Goal: Information Seeking & Learning: Learn about a topic

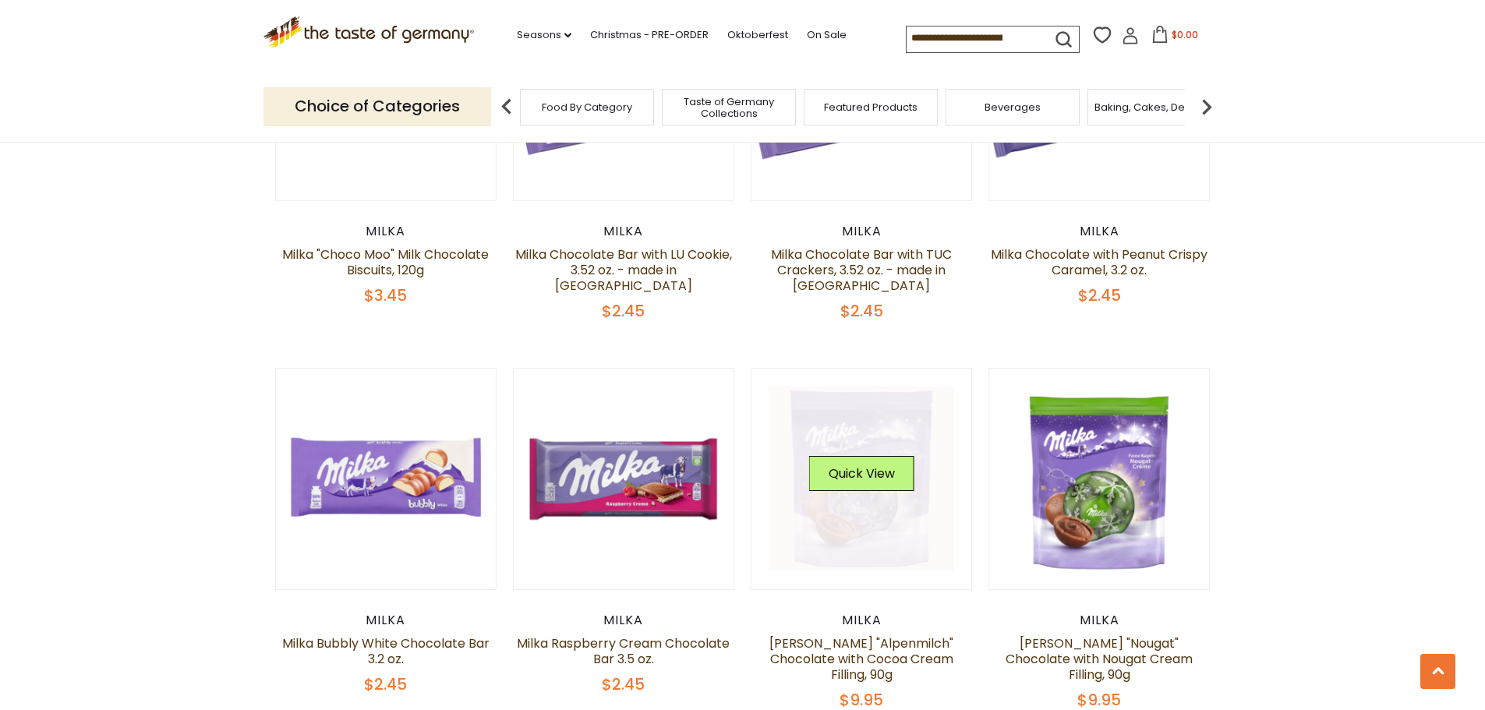
scroll to position [1091, 0]
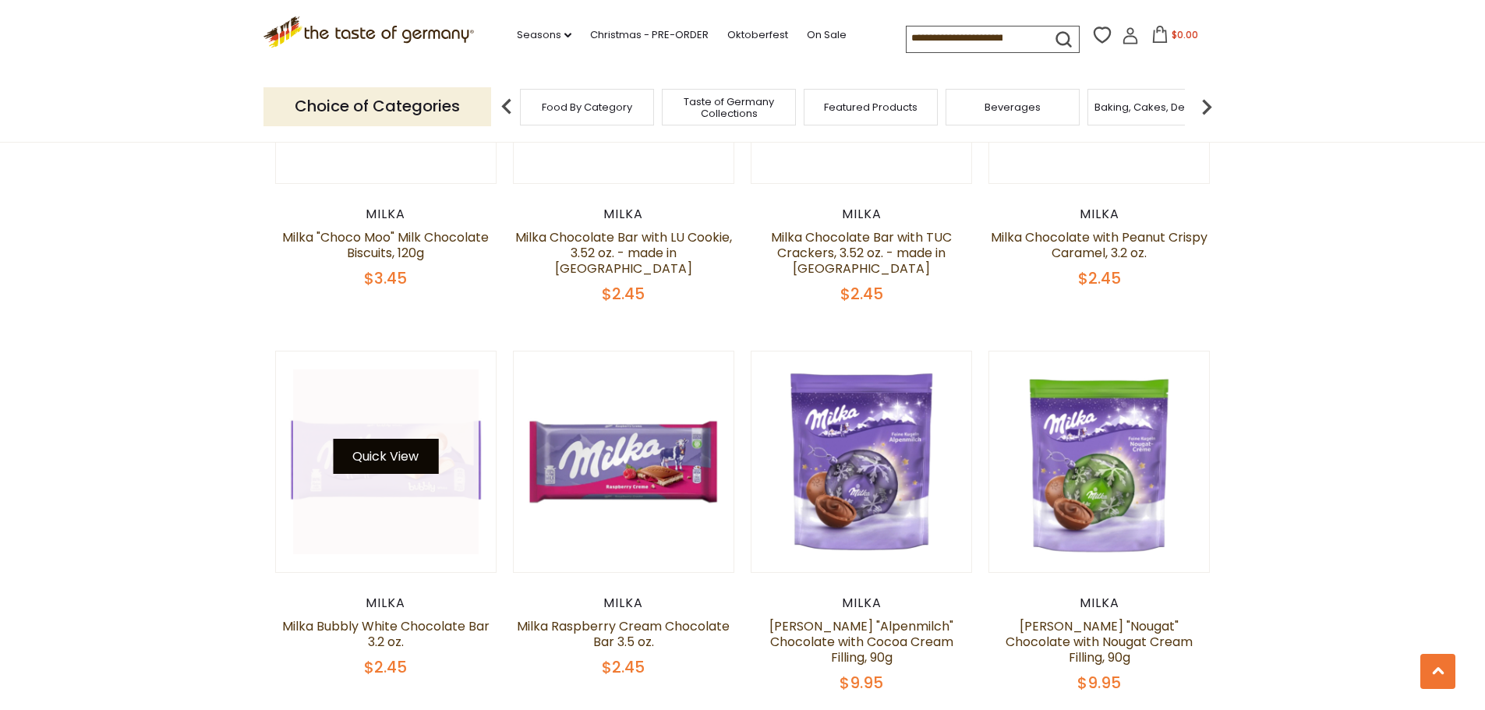
click at [397, 473] on button "Quick View" at bounding box center [385, 456] width 105 height 35
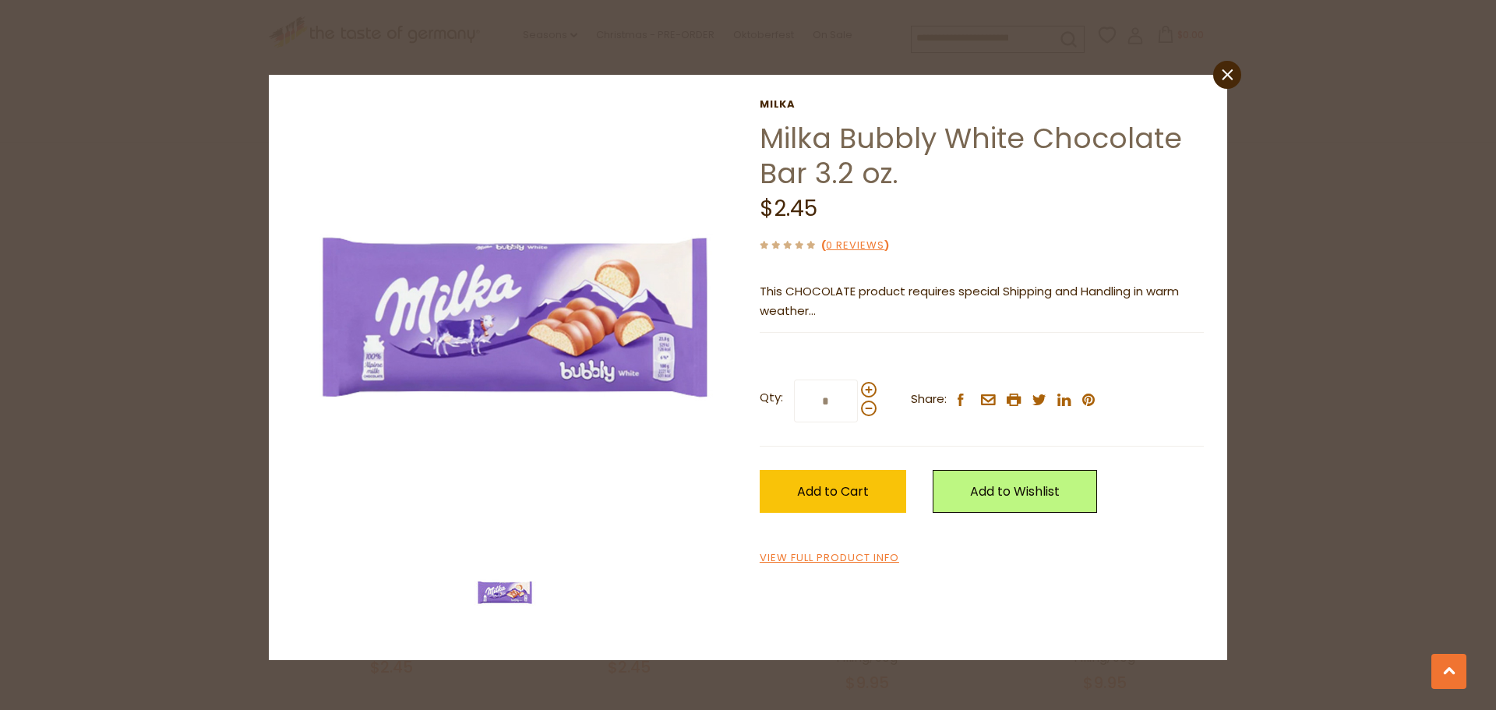
click at [1224, 73] on icon "close" at bounding box center [1228, 75] width 12 height 12
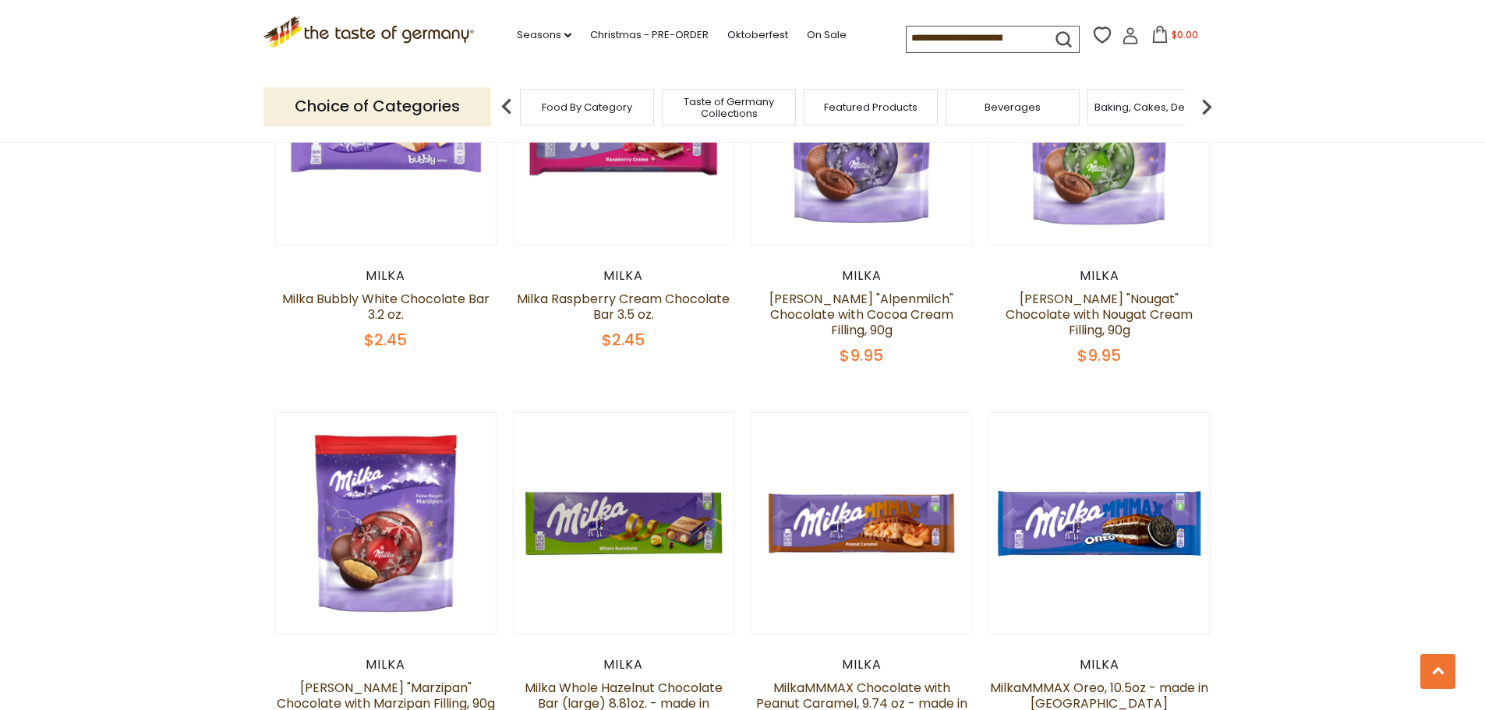
scroll to position [1481, 0]
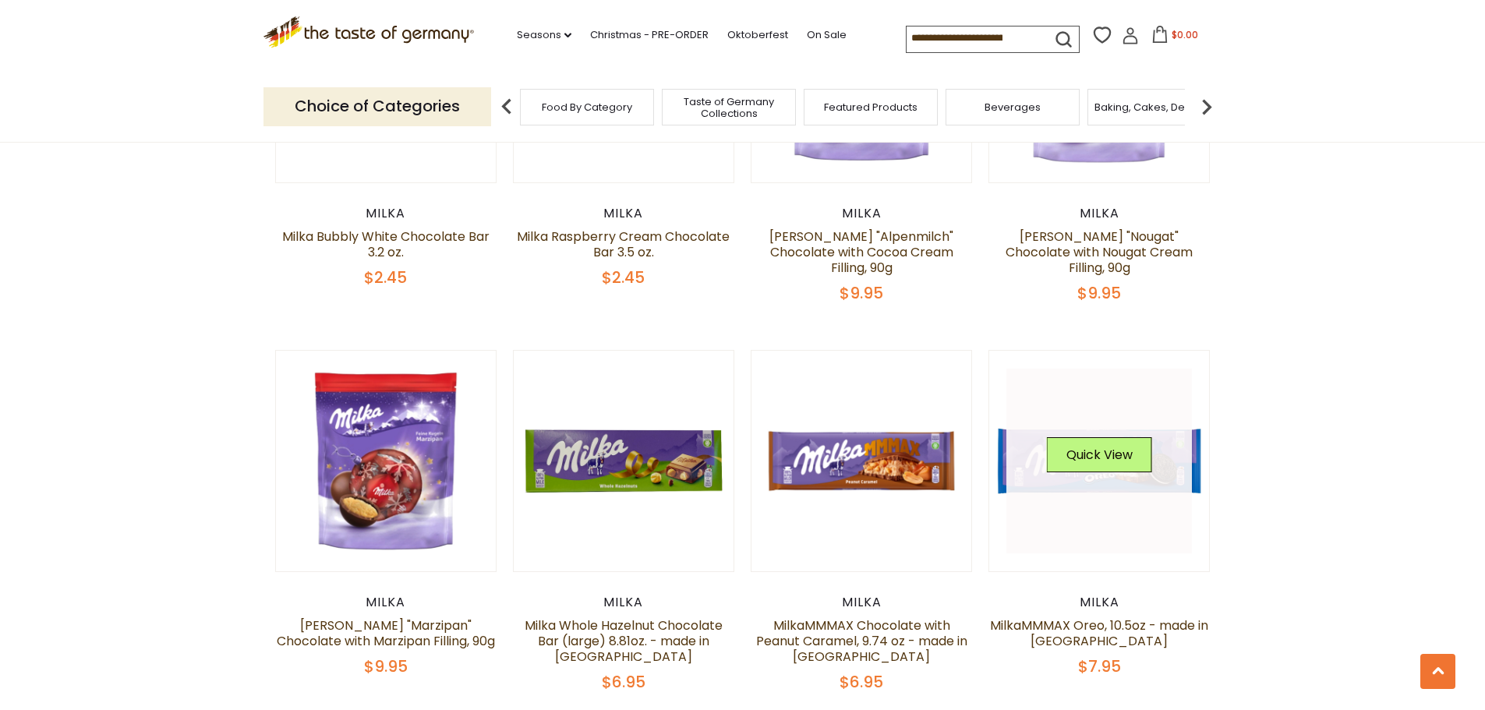
click at [1127, 473] on div "Quick View" at bounding box center [1099, 460] width 105 height 47
click at [1089, 459] on button "Quick View" at bounding box center [1099, 454] width 105 height 35
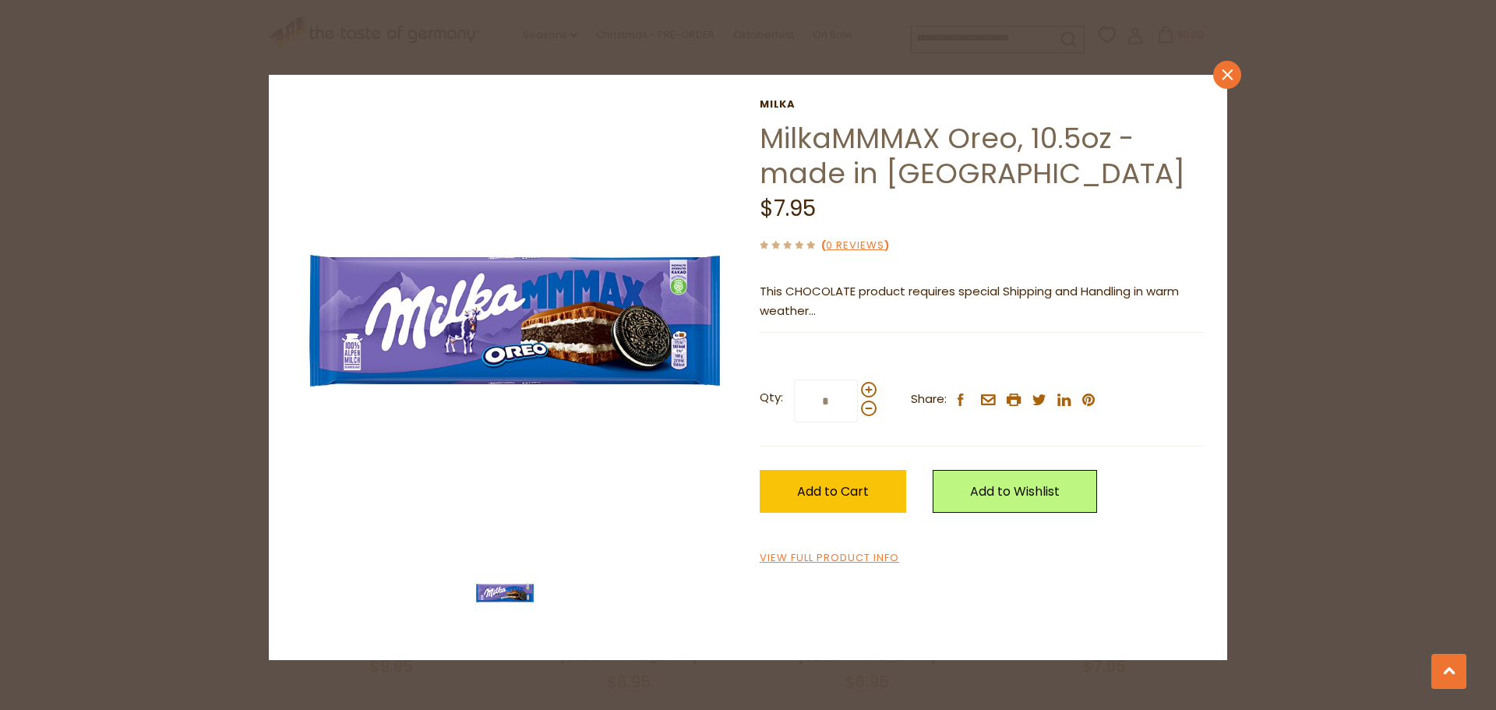
click at [1216, 73] on link "close" at bounding box center [1227, 75] width 28 height 28
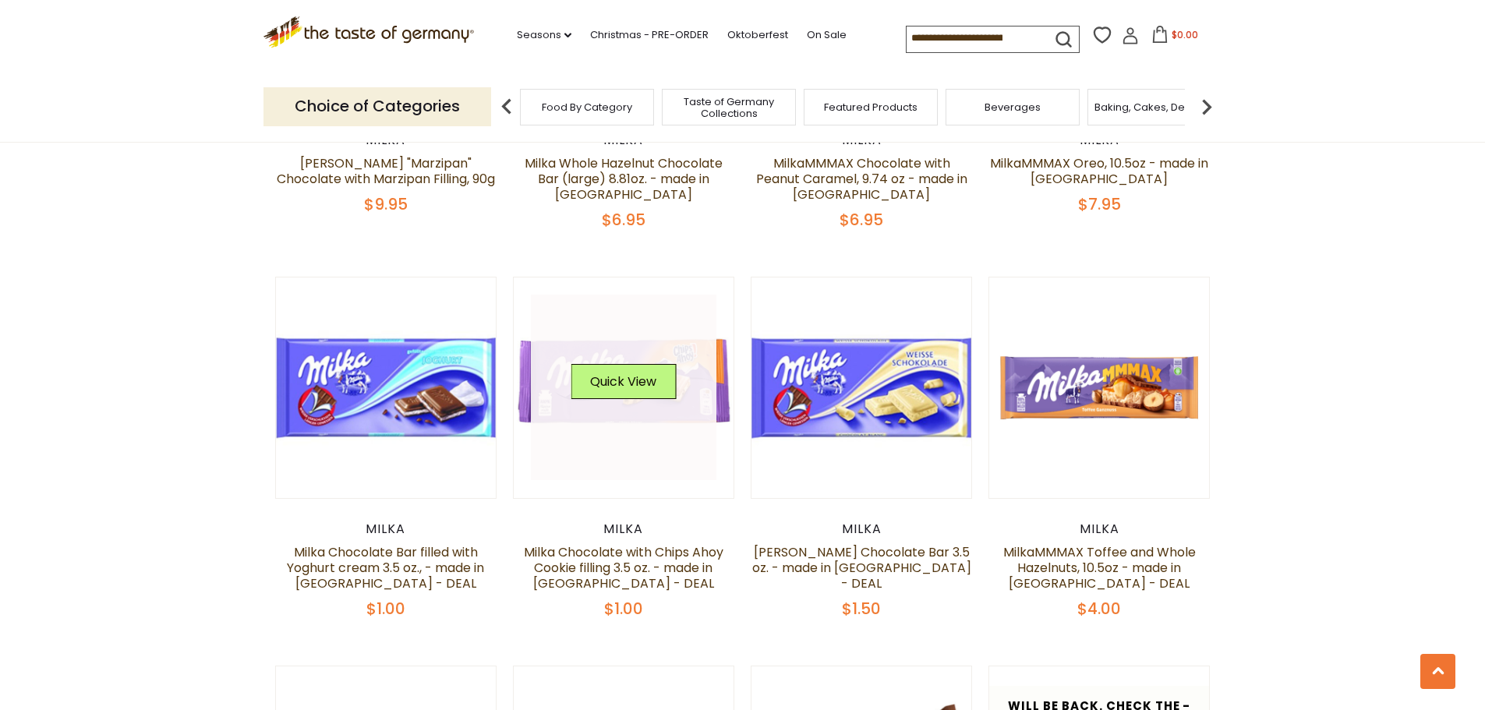
scroll to position [1948, 0]
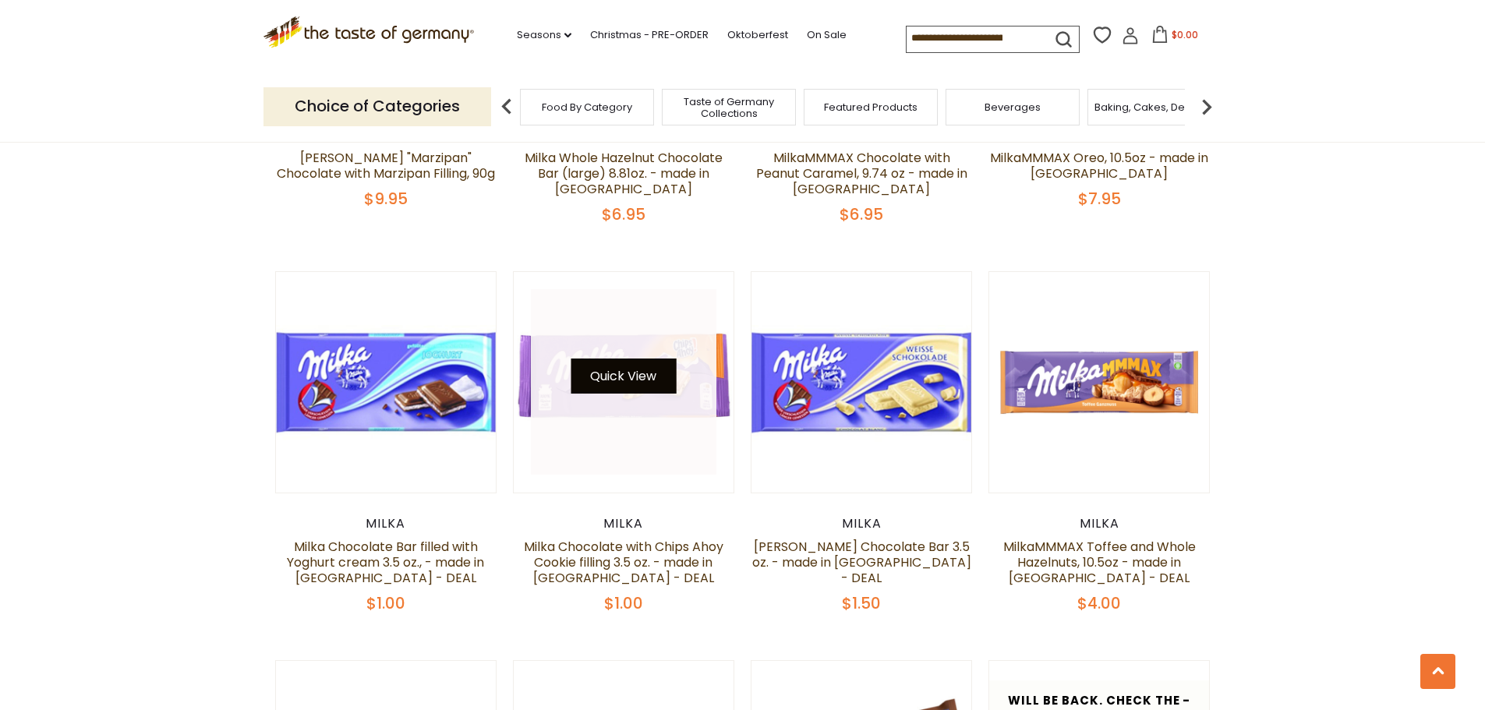
click at [627, 387] on button "Quick View" at bounding box center [622, 375] width 105 height 35
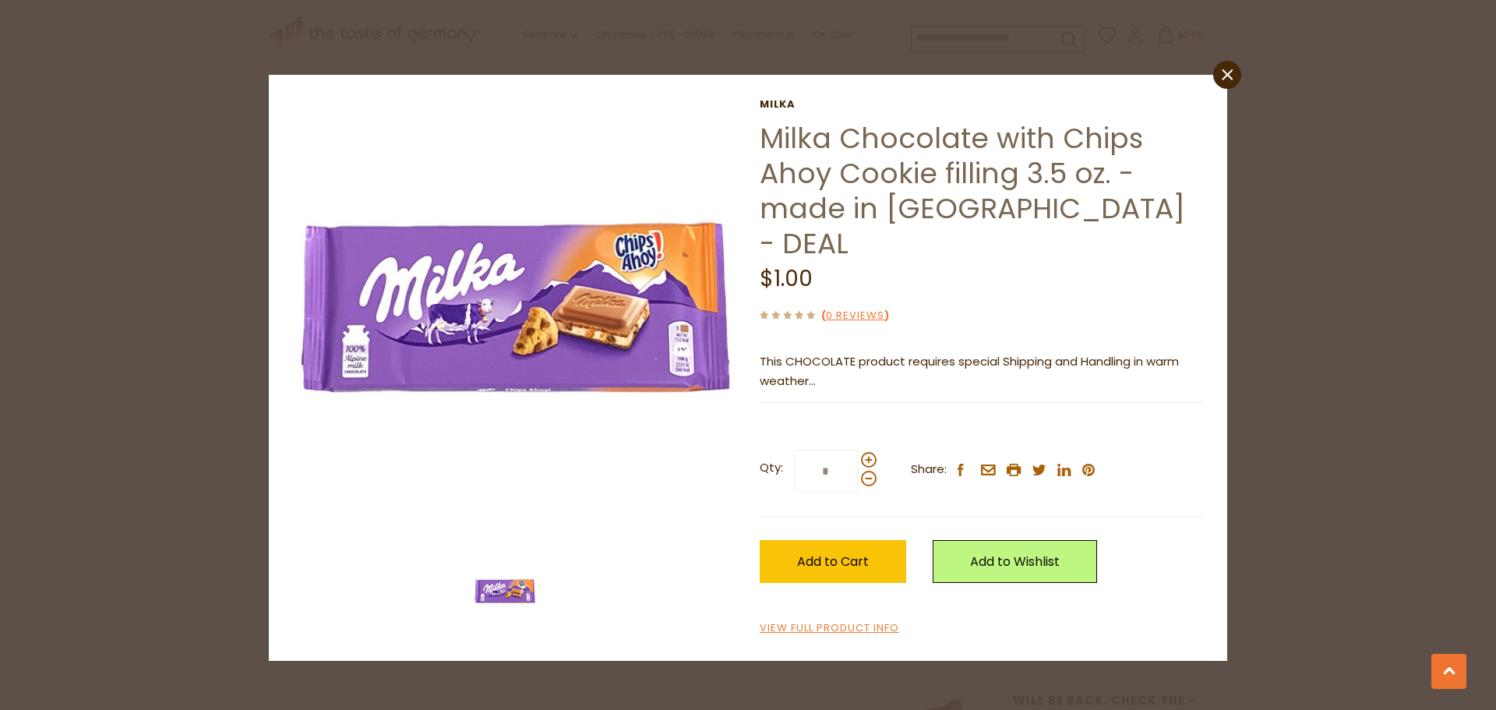
click at [1234, 76] on link "close" at bounding box center [1227, 75] width 28 height 28
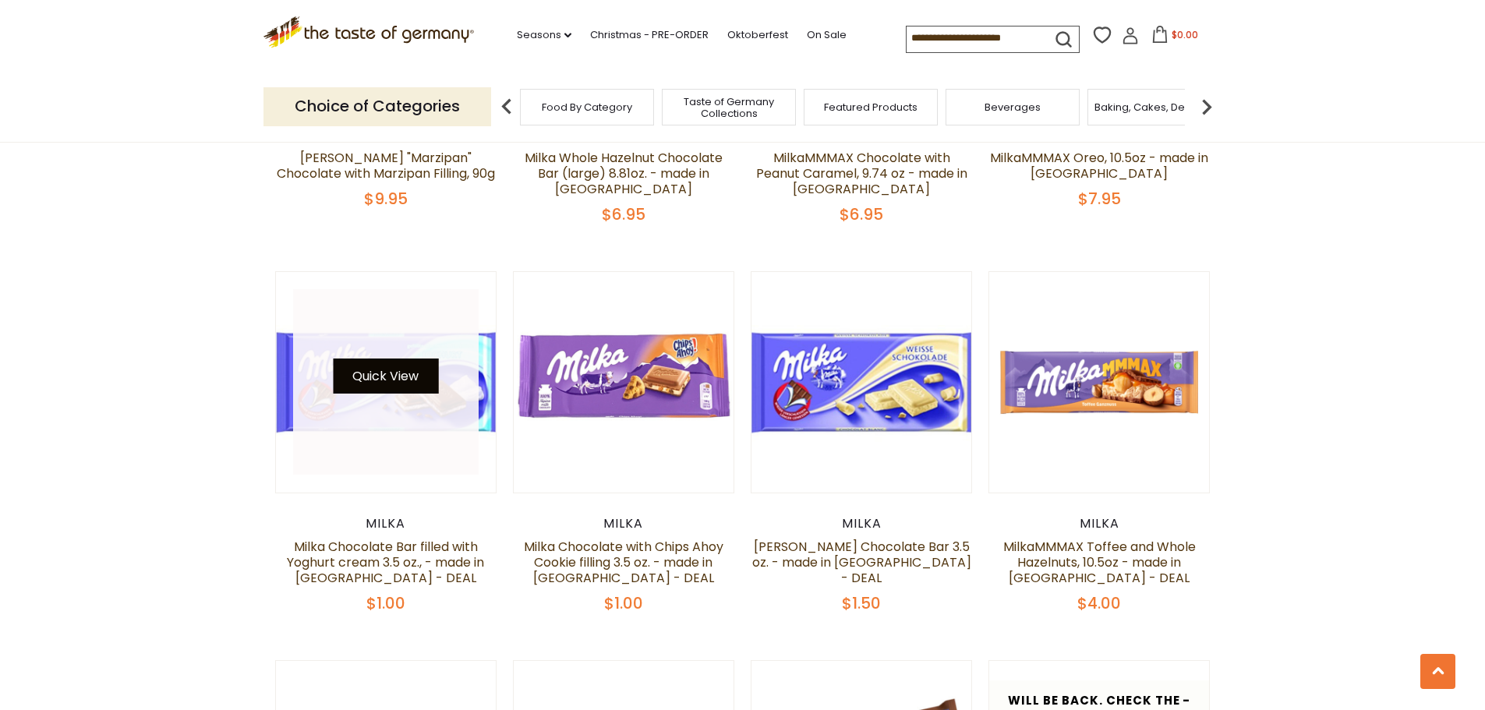
click at [433, 390] on button "Quick View" at bounding box center [385, 375] width 105 height 35
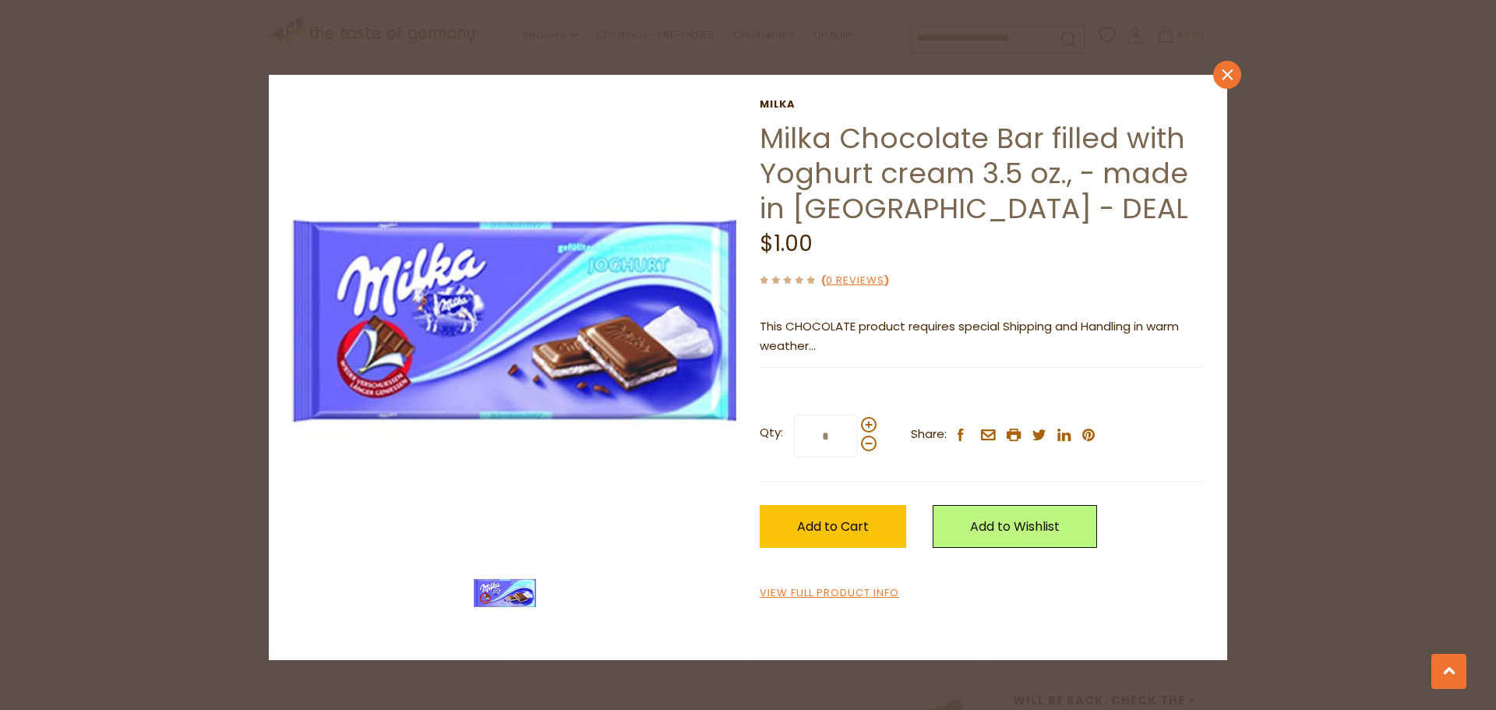
click at [1227, 77] on icon "close" at bounding box center [1228, 75] width 12 height 12
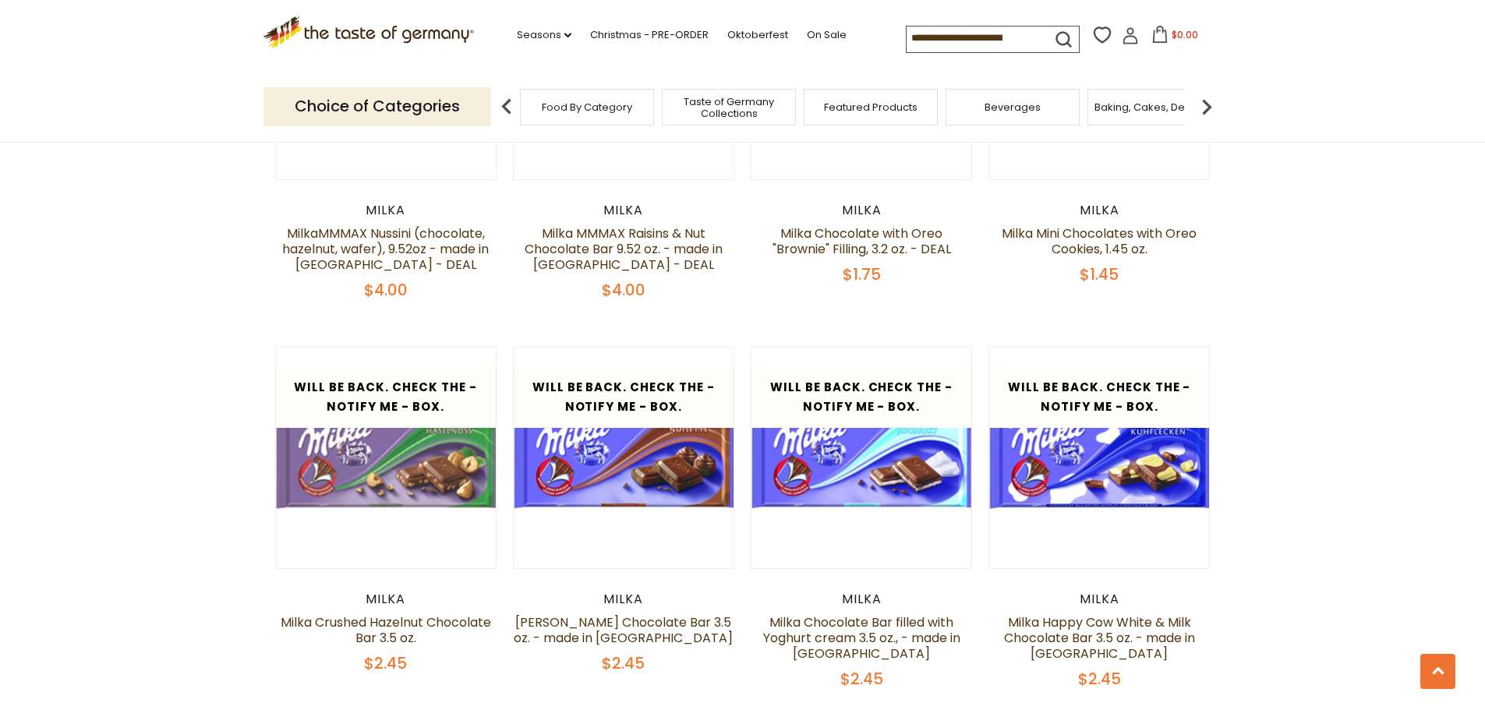
scroll to position [2728, 0]
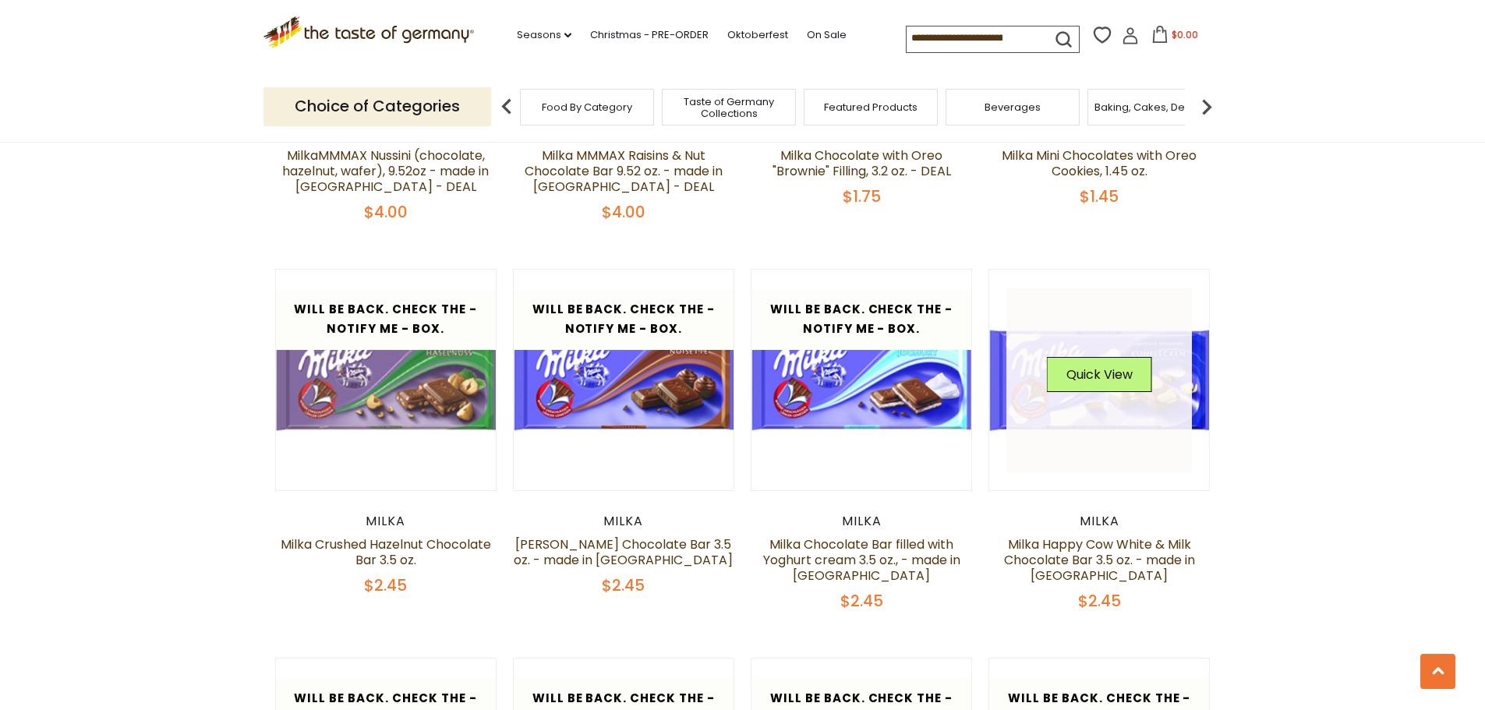
click at [1186, 390] on link at bounding box center [1098, 380] width 185 height 185
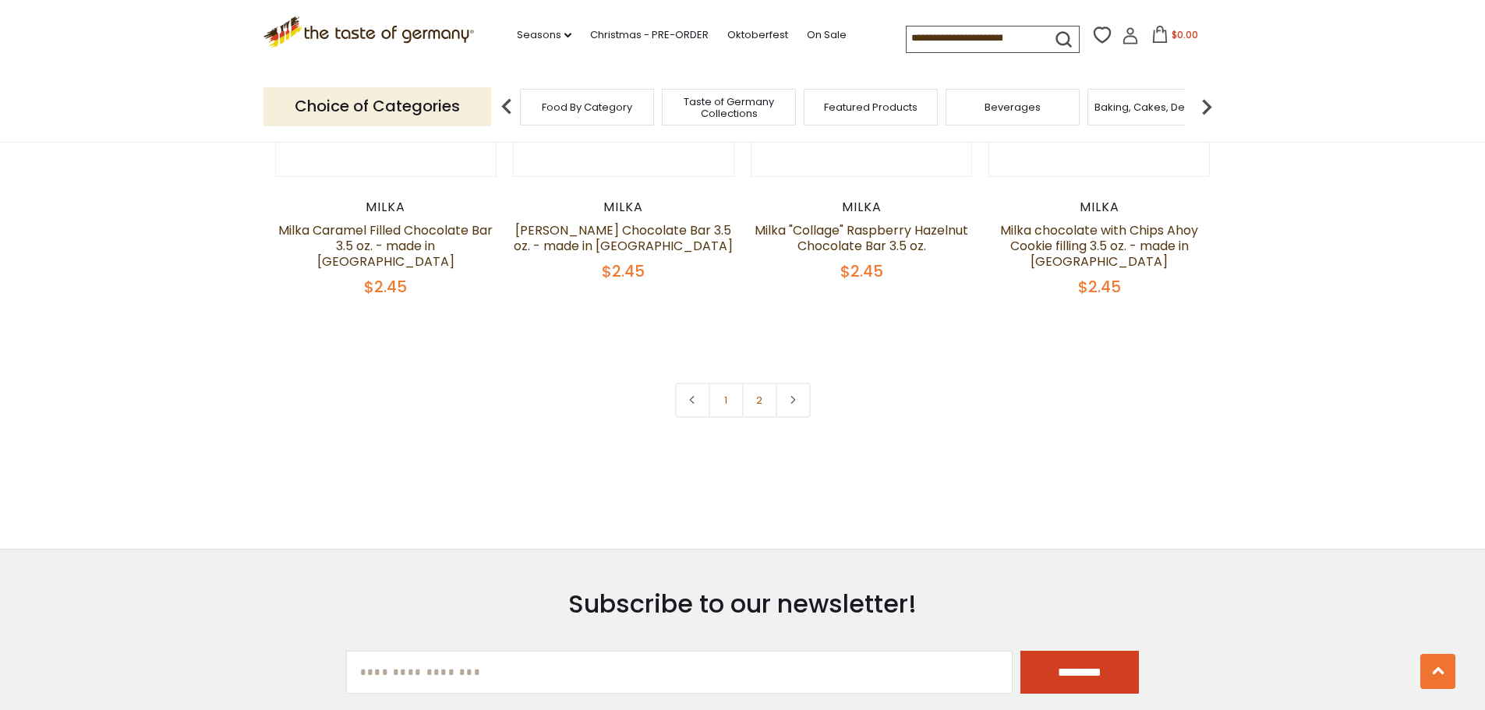
scroll to position [3429, 0]
click at [766, 401] on link "2" at bounding box center [759, 401] width 35 height 35
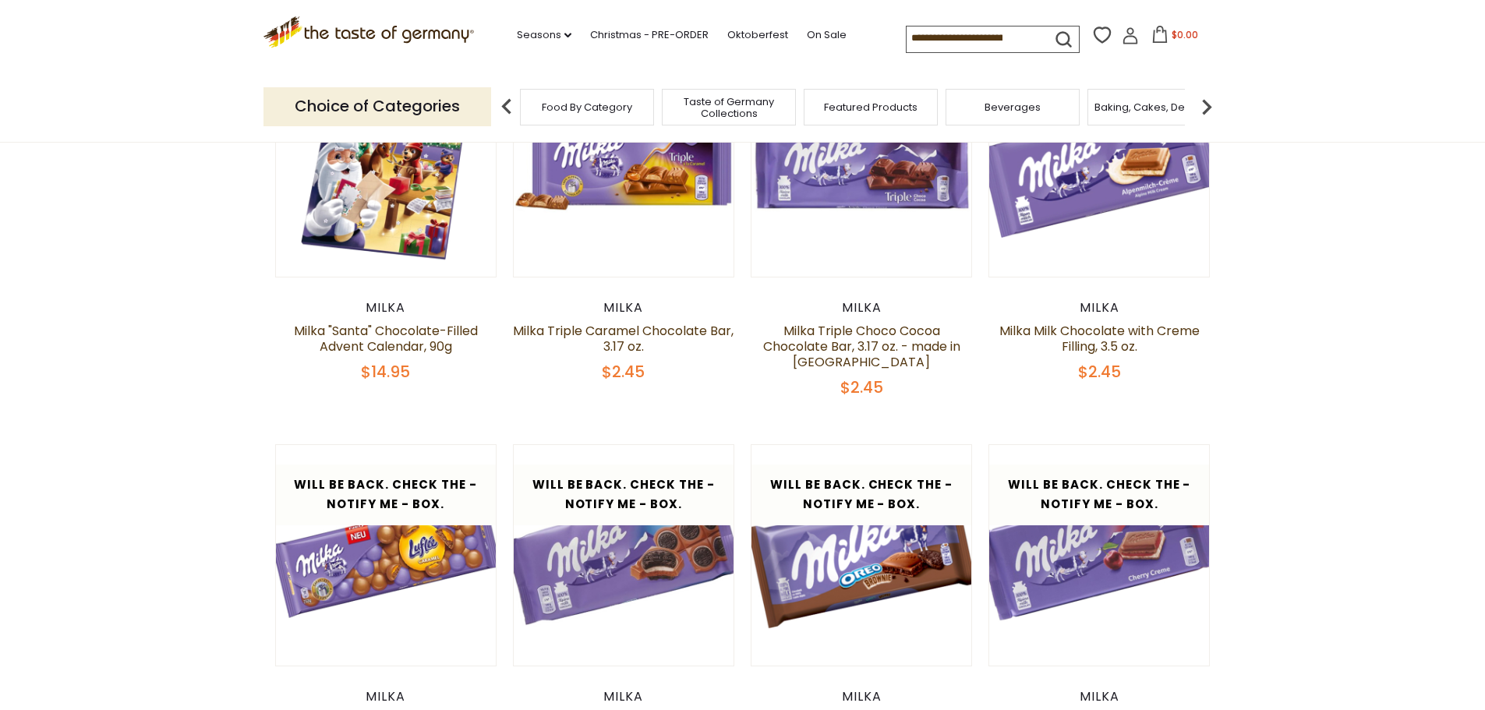
scroll to position [204, 0]
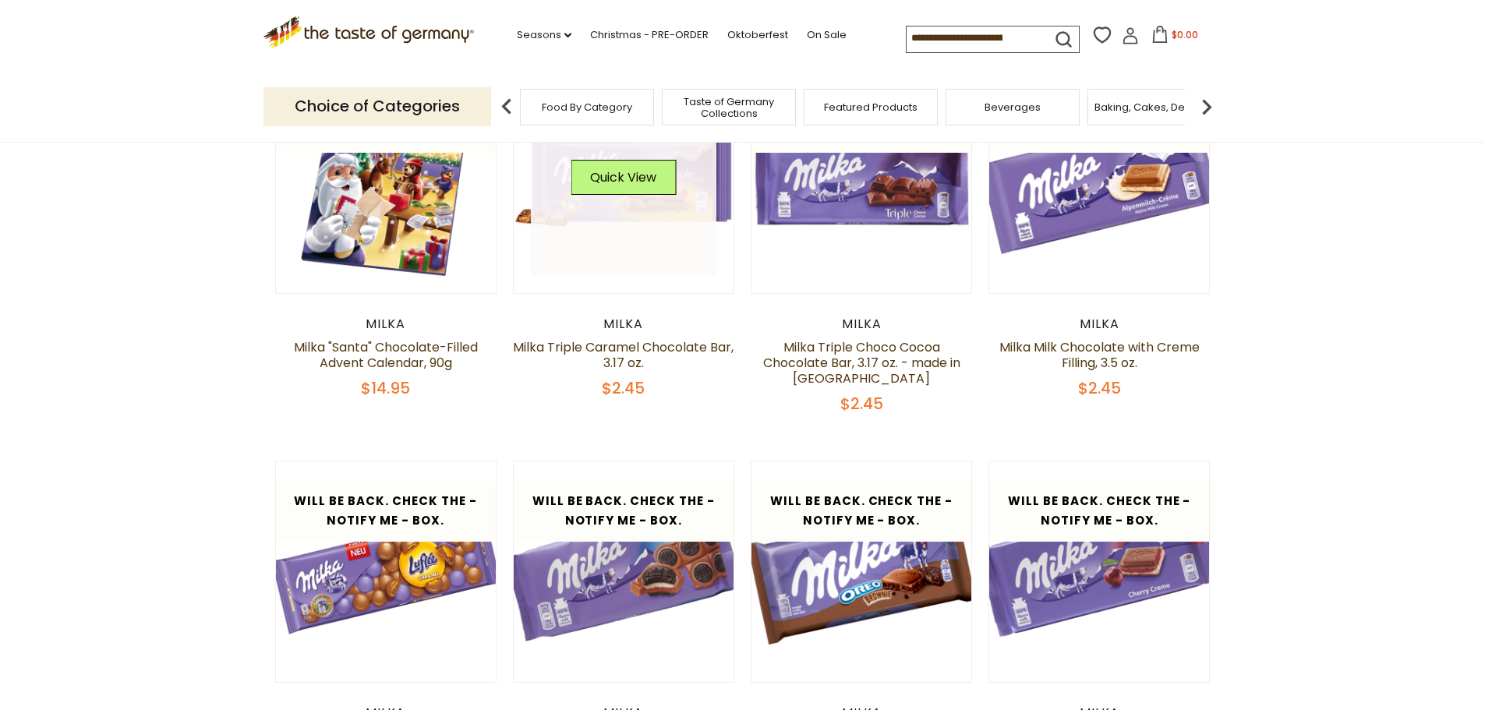
click at [683, 200] on link at bounding box center [623, 182] width 185 height 185
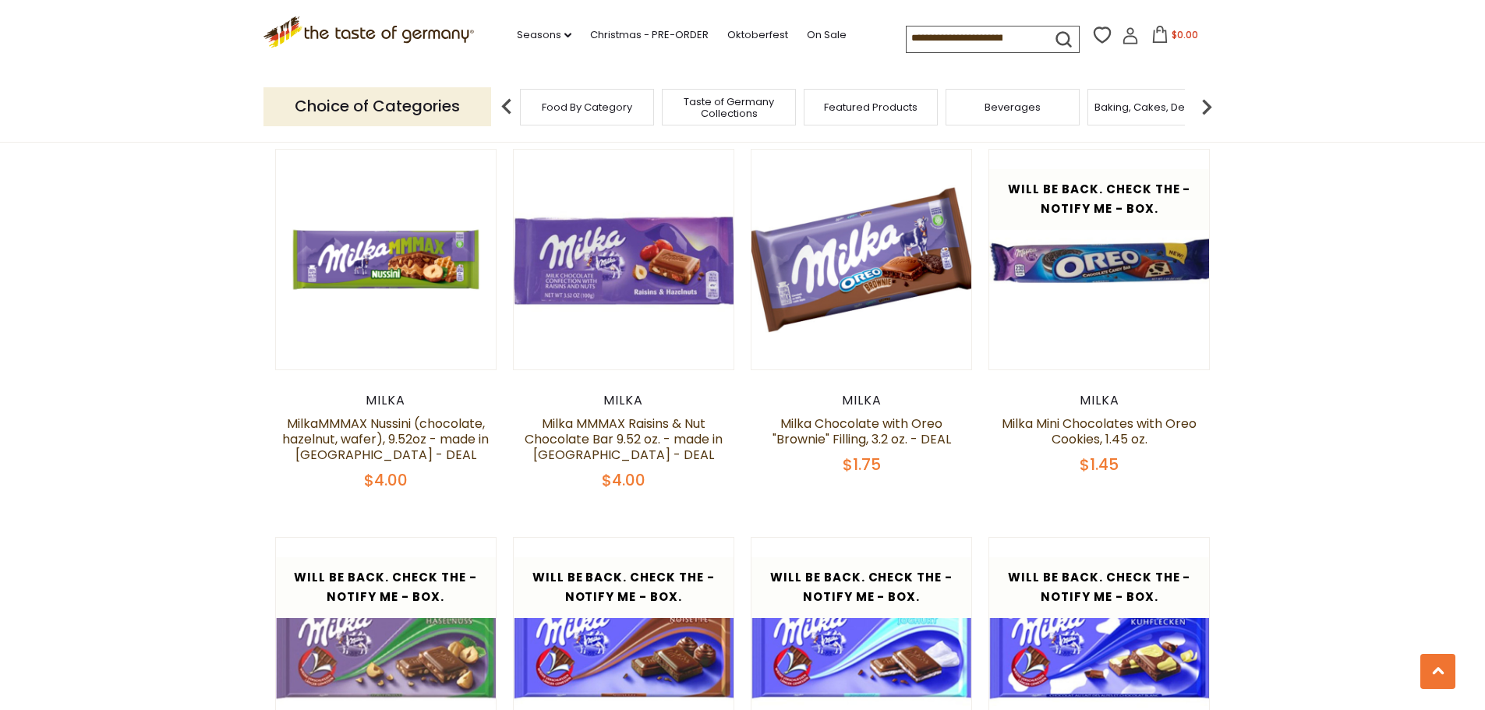
scroll to position [2230, 0]
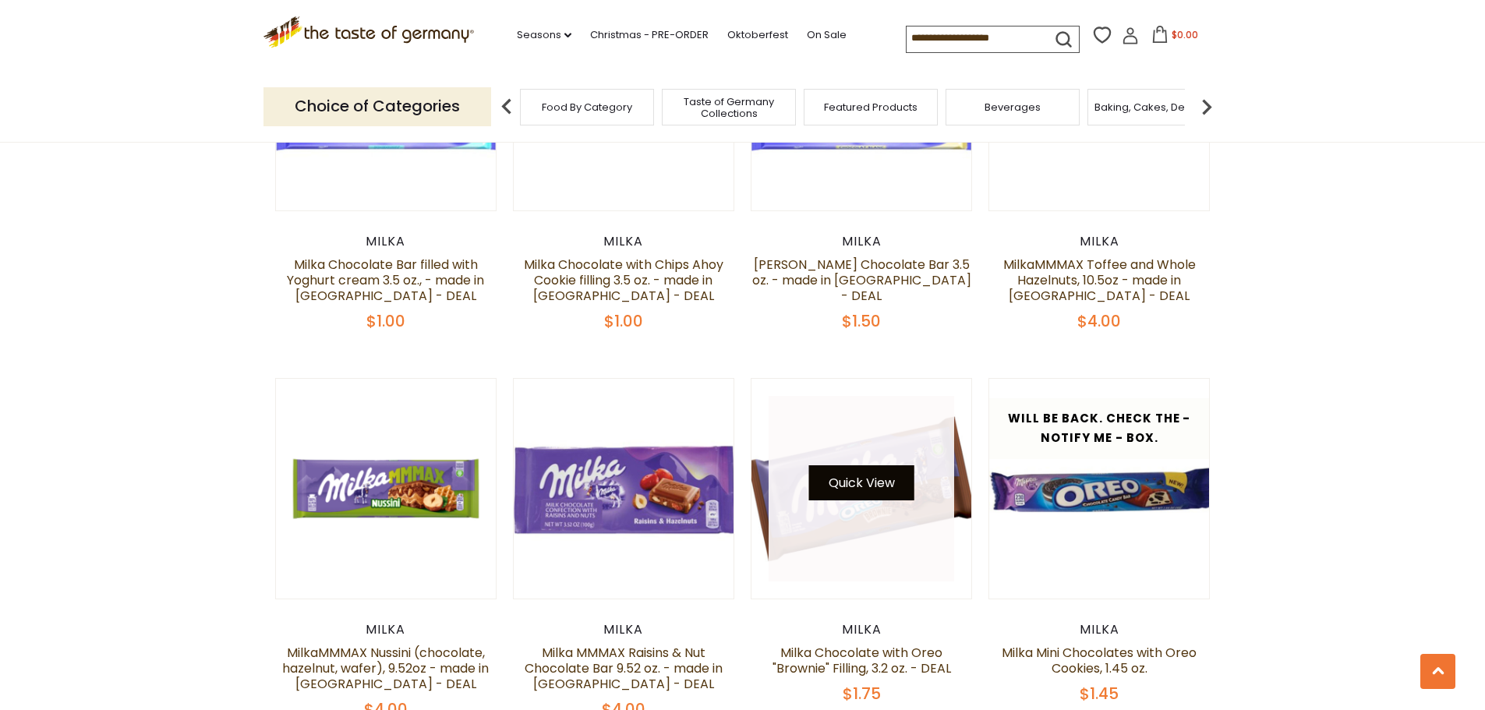
click at [891, 485] on button "Quick View" at bounding box center [861, 482] width 105 height 35
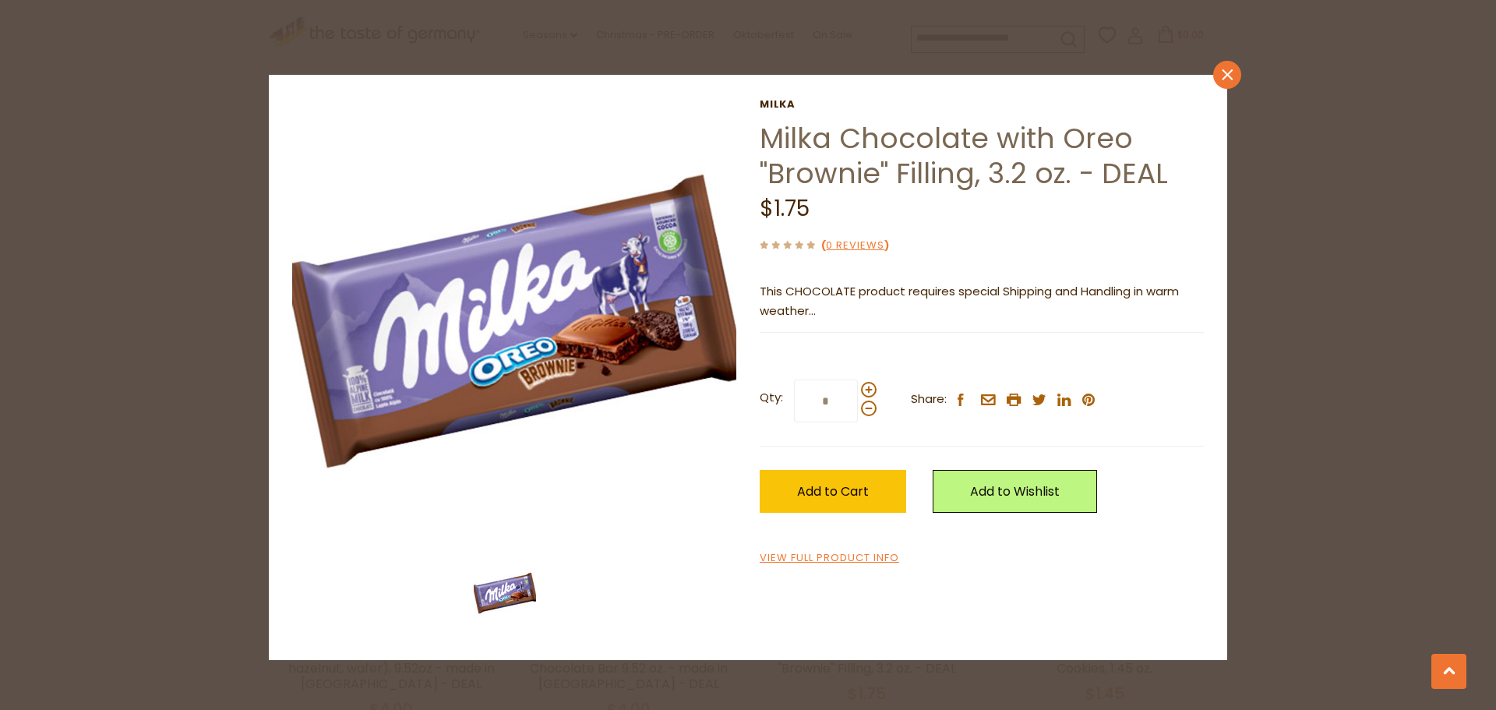
click at [1226, 70] on icon "close" at bounding box center [1228, 75] width 12 height 12
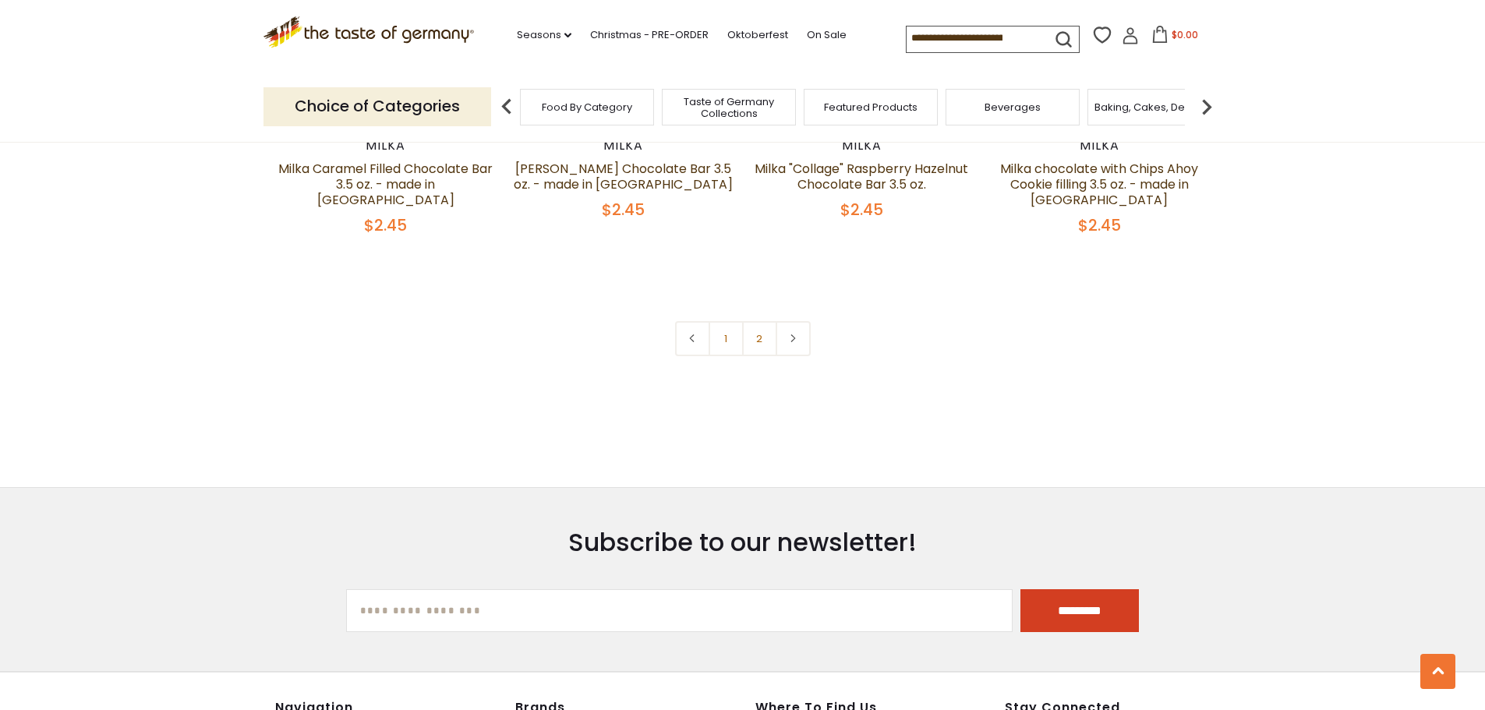
scroll to position [3555, 0]
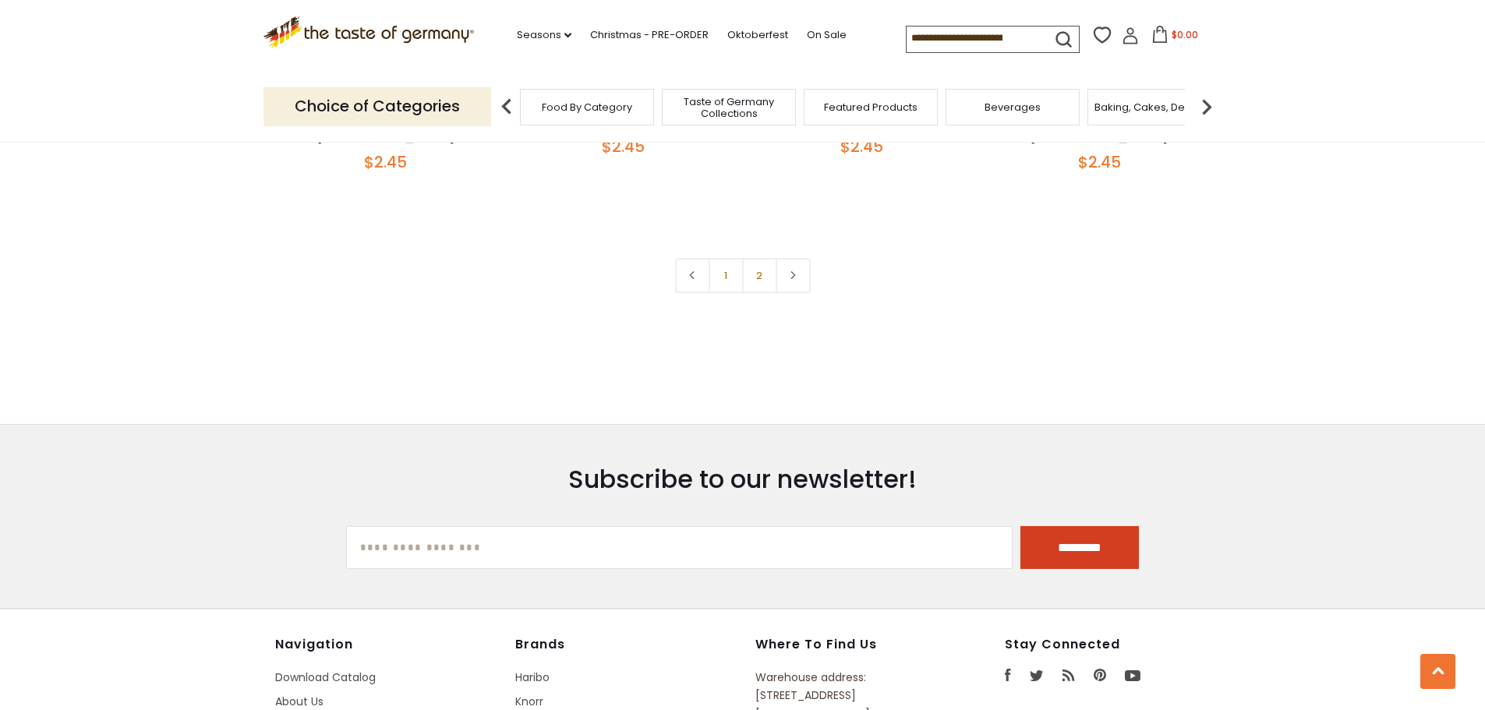
click at [733, 272] on link "1" at bounding box center [725, 275] width 35 height 35
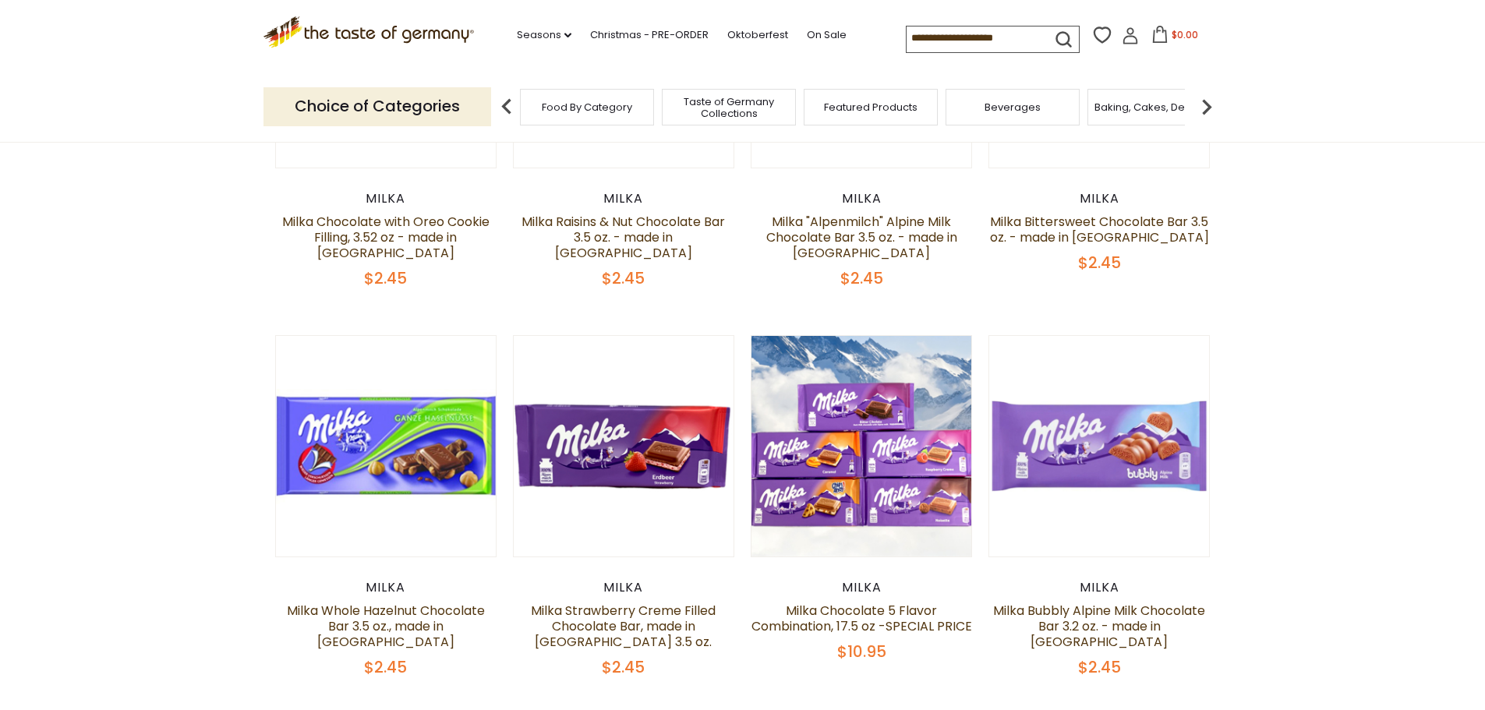
scroll to position [438, 0]
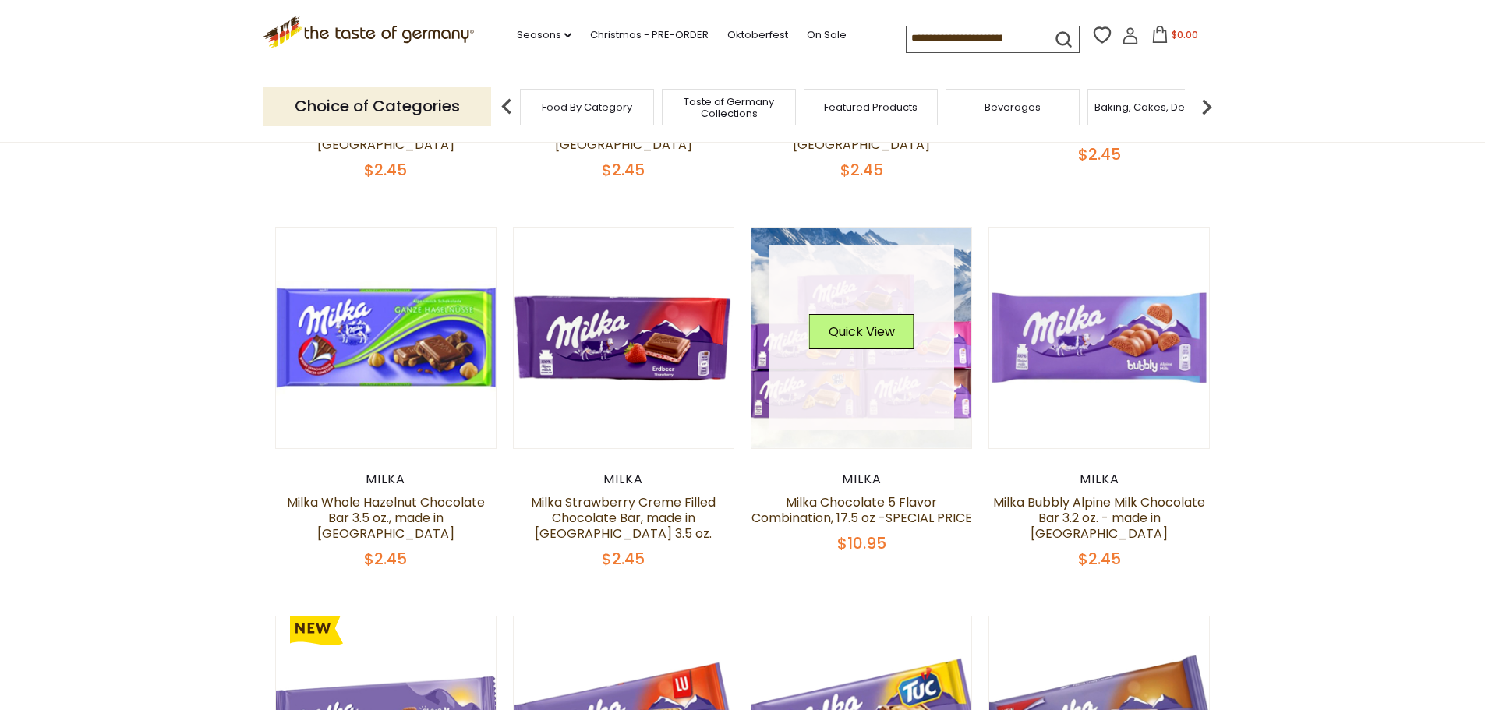
click at [848, 354] on div "Quick View" at bounding box center [861, 337] width 105 height 47
click at [871, 311] on link at bounding box center [860, 337] width 185 height 185
